Goal: Task Accomplishment & Management: Manage account settings

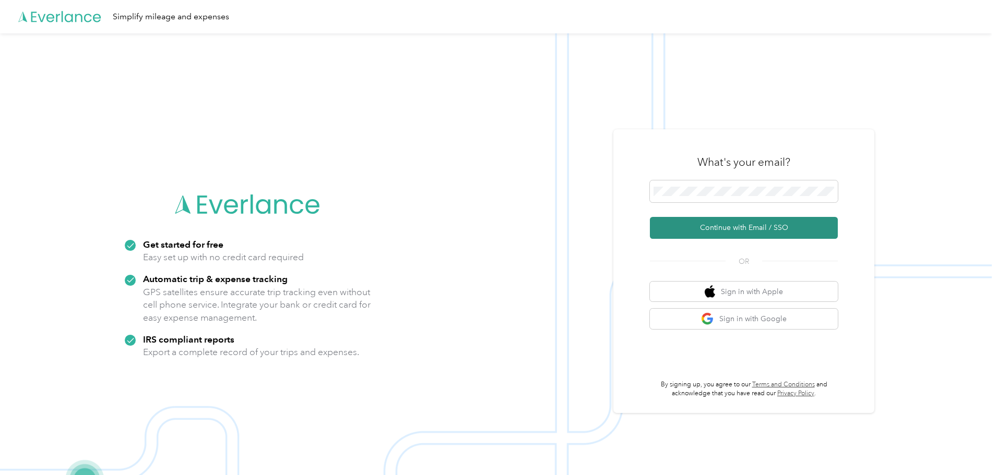
click at [732, 232] on button "Continue with Email / SSO" at bounding box center [744, 228] width 188 height 22
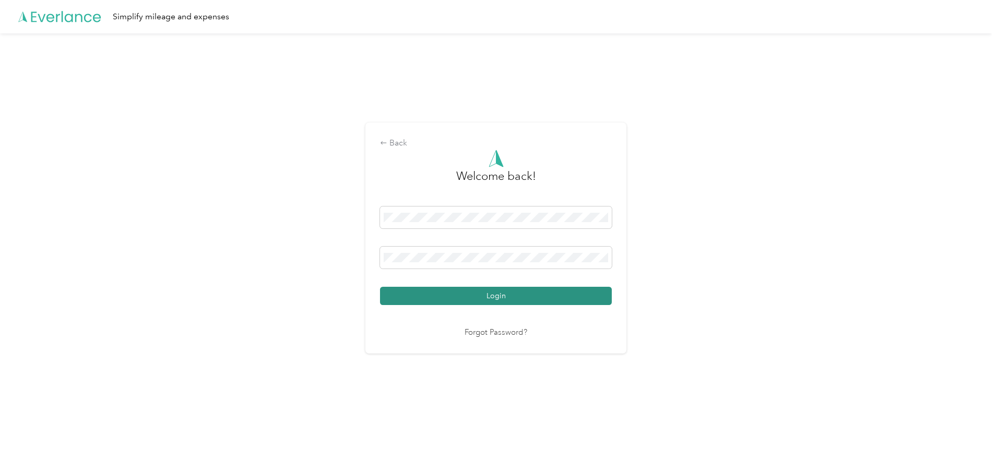
click at [481, 295] on button "Login" at bounding box center [496, 296] width 232 height 18
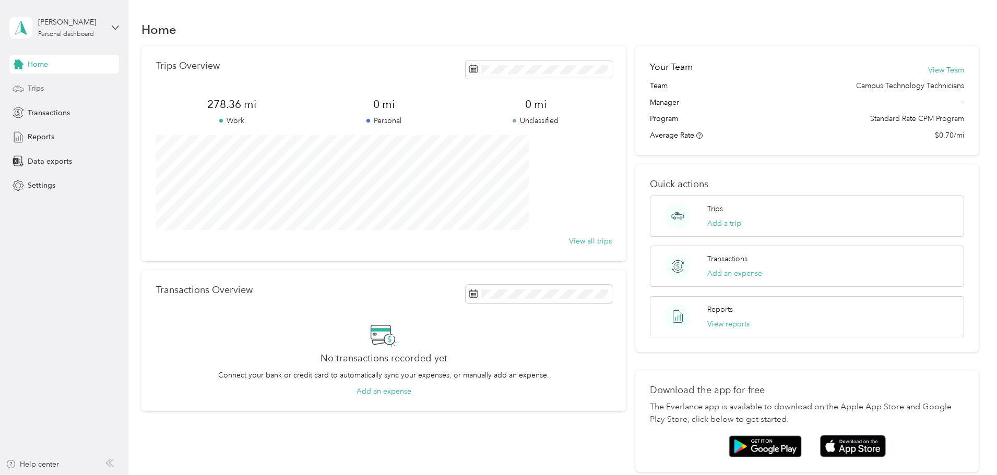
click at [30, 89] on span "Trips" at bounding box center [36, 88] width 16 height 11
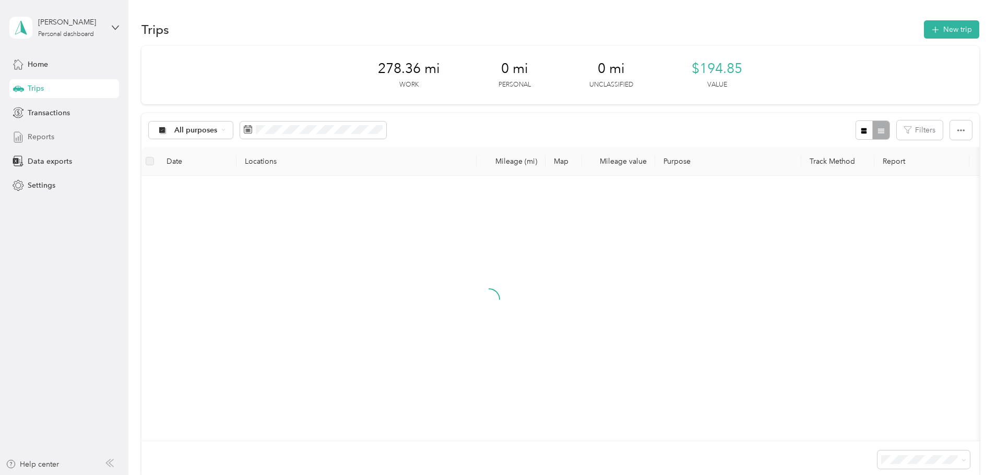
click at [33, 128] on div "Reports" at bounding box center [64, 137] width 110 height 19
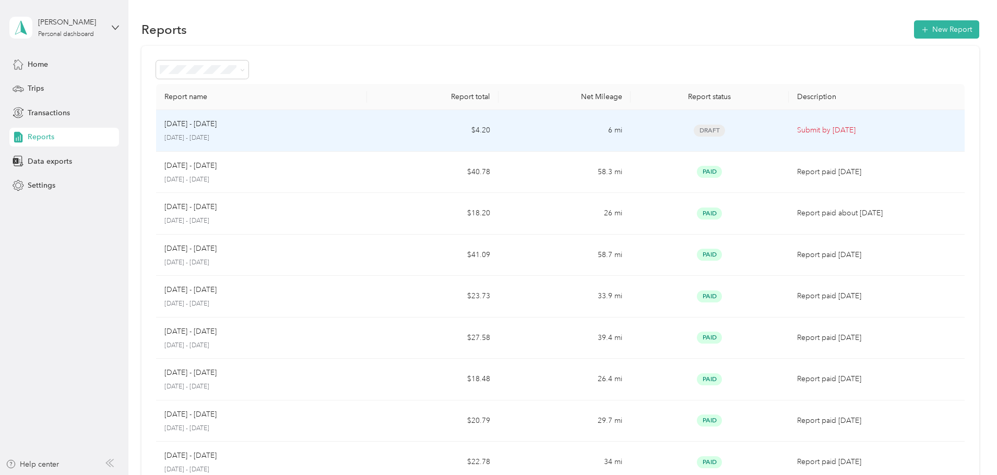
drag, startPoint x: 581, startPoint y: 136, endPoint x: 581, endPoint y: 130, distance: 5.8
click at [581, 130] on td "6 mi" at bounding box center [563, 131] width 131 height 42
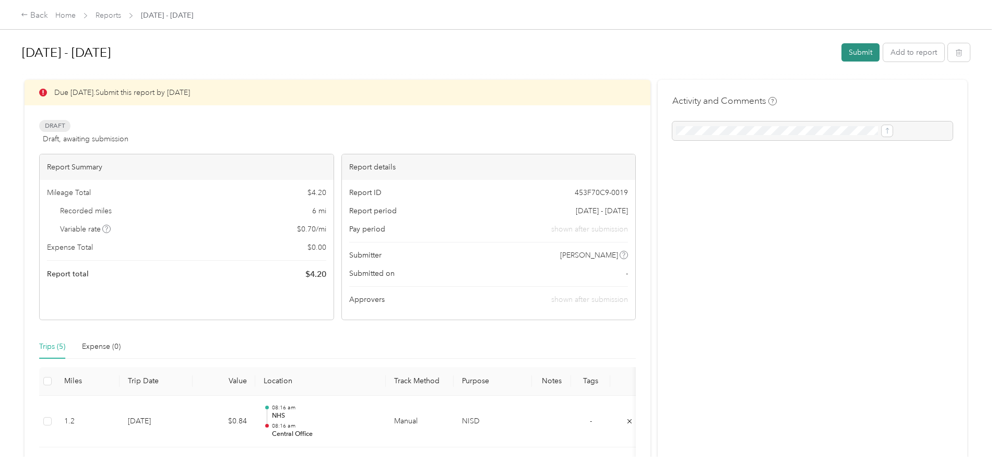
click at [841, 49] on button "Submit" at bounding box center [860, 52] width 38 height 18
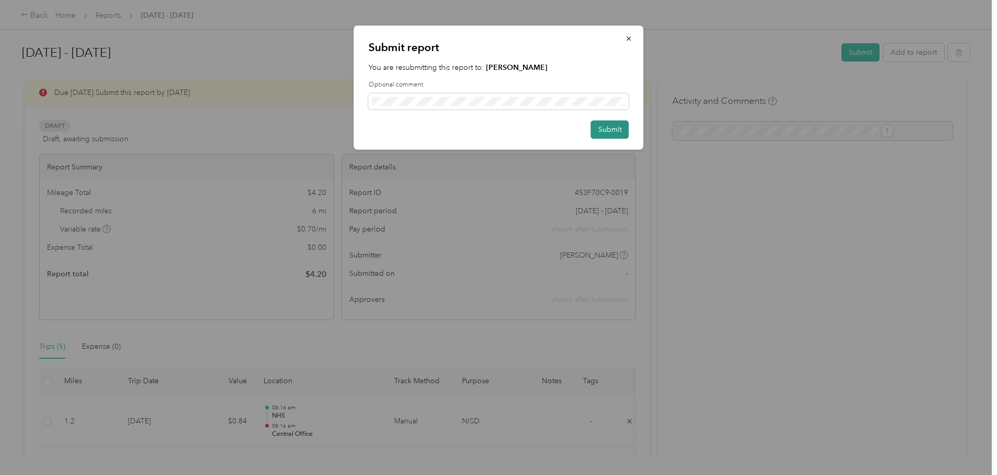
click at [610, 133] on button "Submit" at bounding box center [610, 130] width 38 height 18
